Goal: Check status: Check status

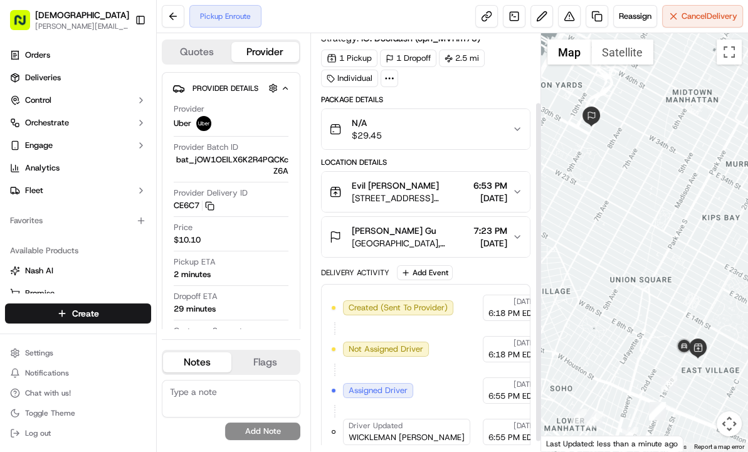
scroll to position [95, 0]
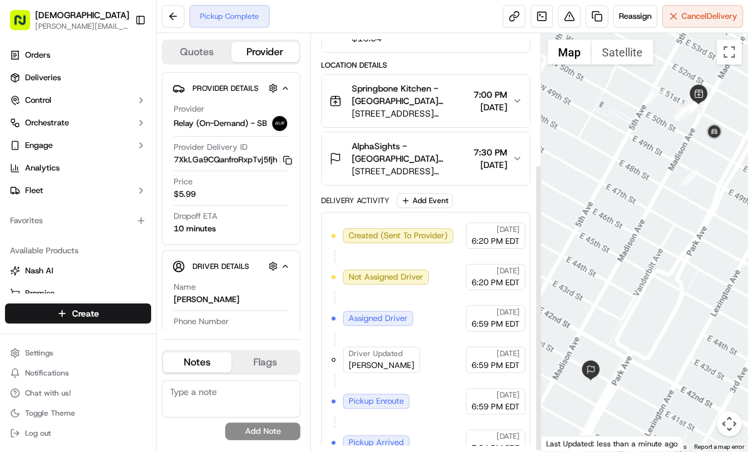
scroll to position [190, 0]
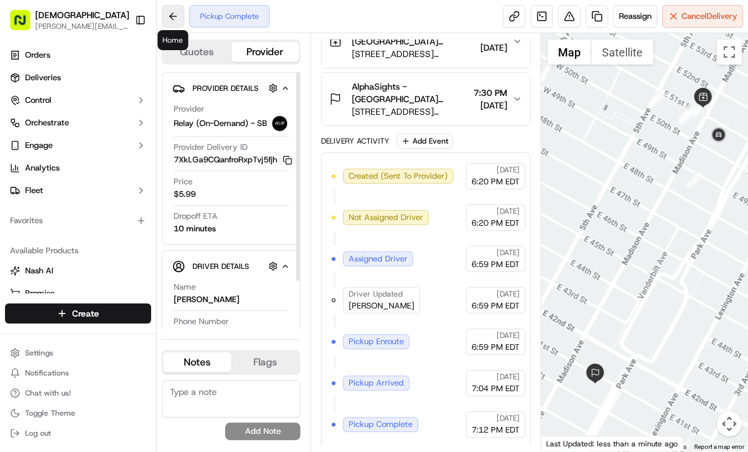
click at [173, 14] on button at bounding box center [173, 16] width 23 height 23
